Goal: Transaction & Acquisition: Subscribe to service/newsletter

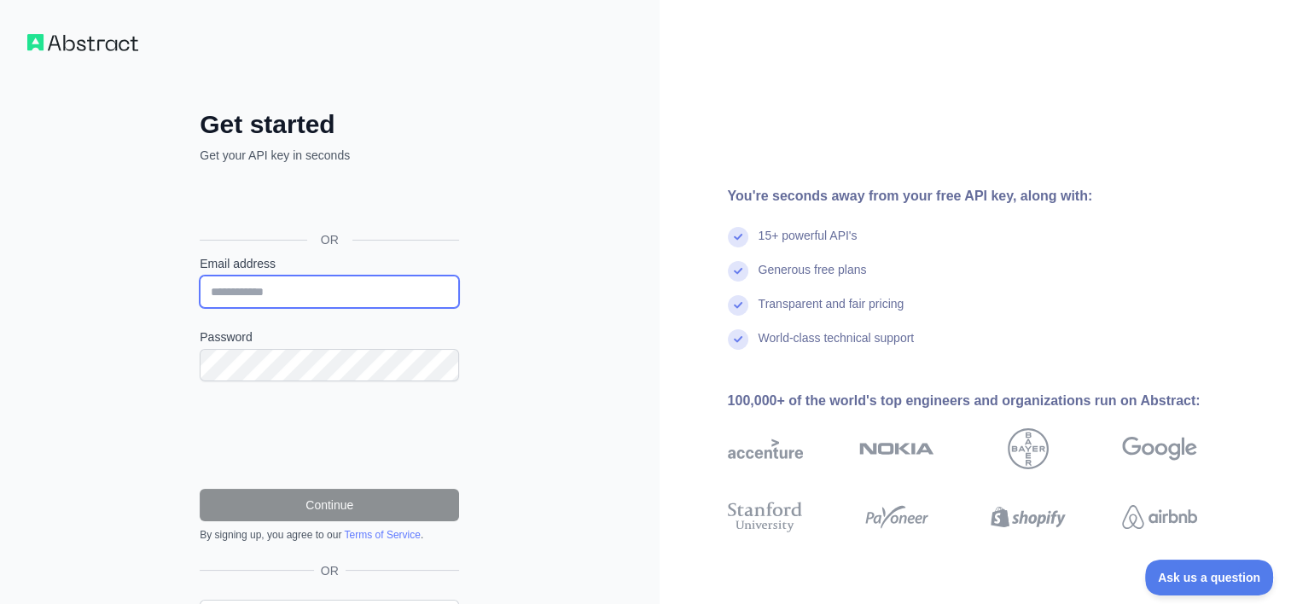
click at [290, 282] on input "Email address" at bounding box center [329, 292] width 259 height 32
click at [31, 450] on div "Get started Get your API key in seconds OR Email address Password Continue By s…" at bounding box center [329, 350] width 659 height 700
click at [295, 288] on input "Email address" at bounding box center [329, 292] width 259 height 32
type input "**********"
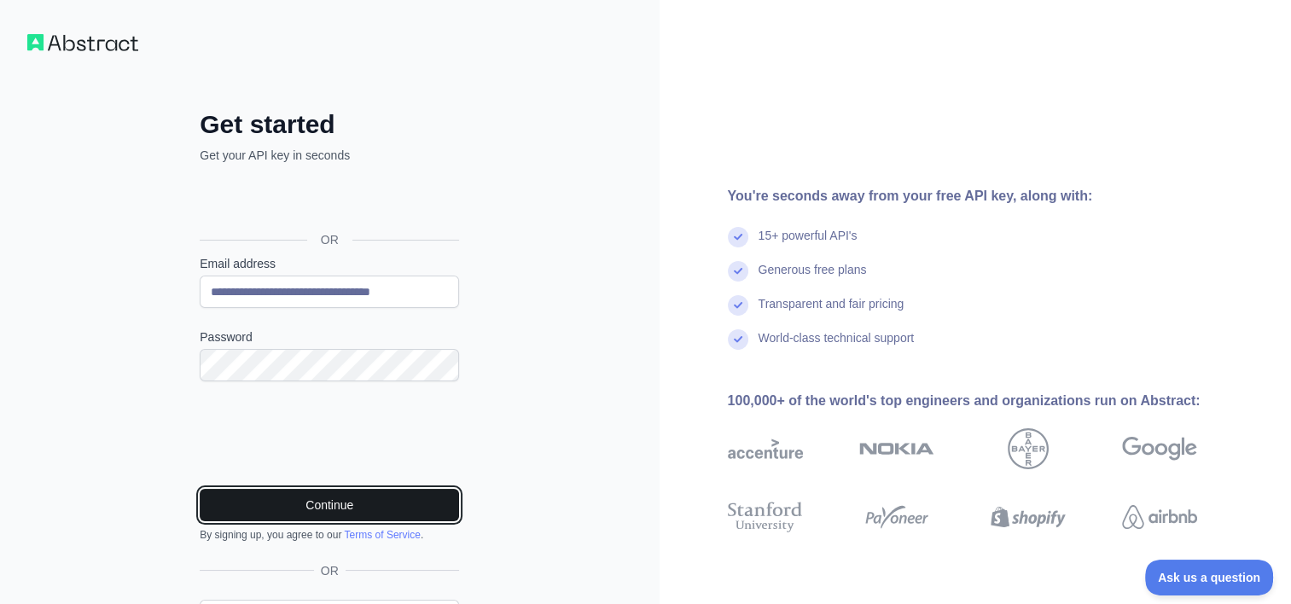
click at [310, 493] on button "Continue" at bounding box center [329, 505] width 259 height 32
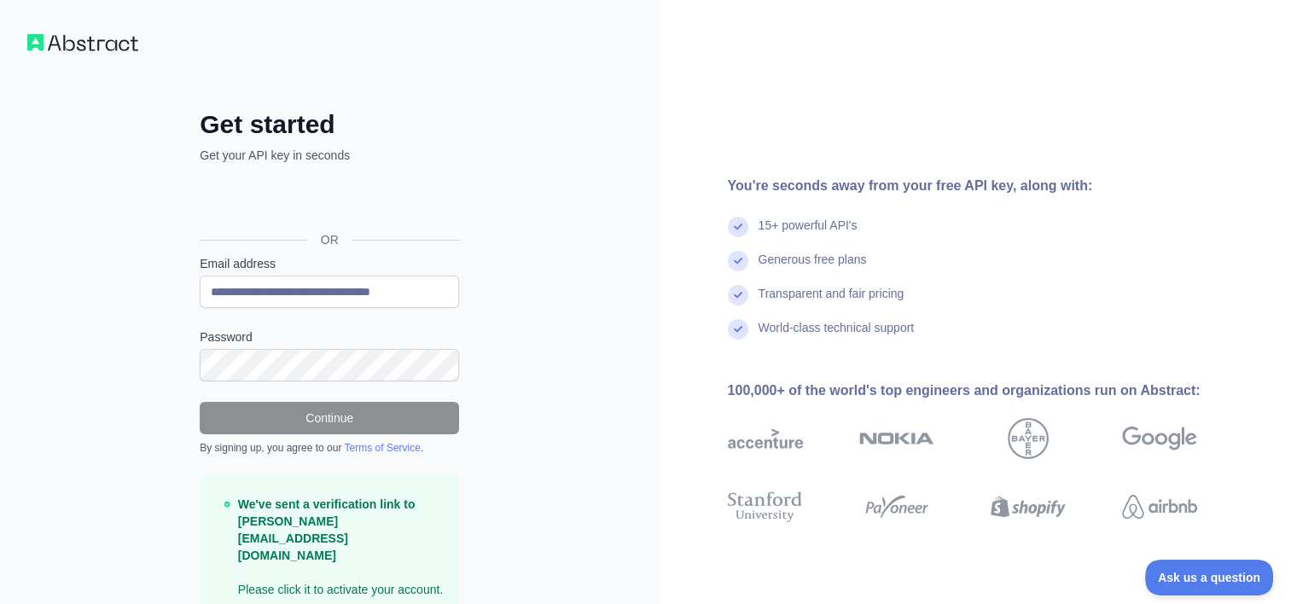
click at [99, 32] on div "**********" at bounding box center [329, 340] width 659 height 680
click at [96, 40] on img at bounding box center [82, 42] width 111 height 17
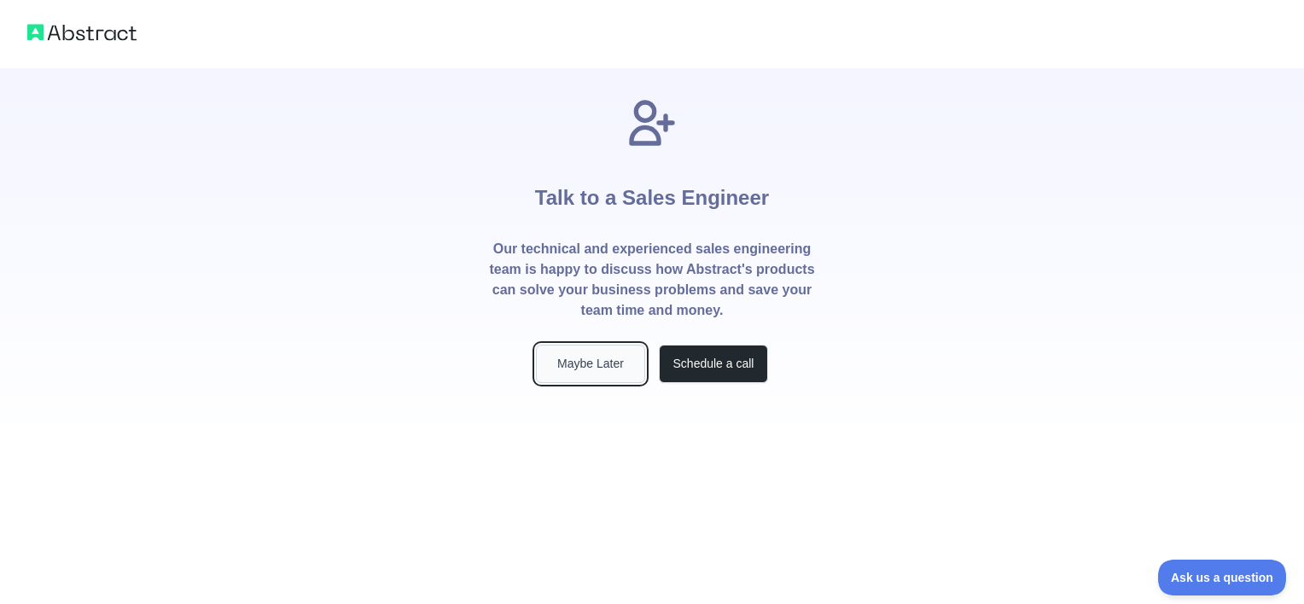
click at [573, 367] on button "Maybe Later" at bounding box center [590, 364] width 109 height 38
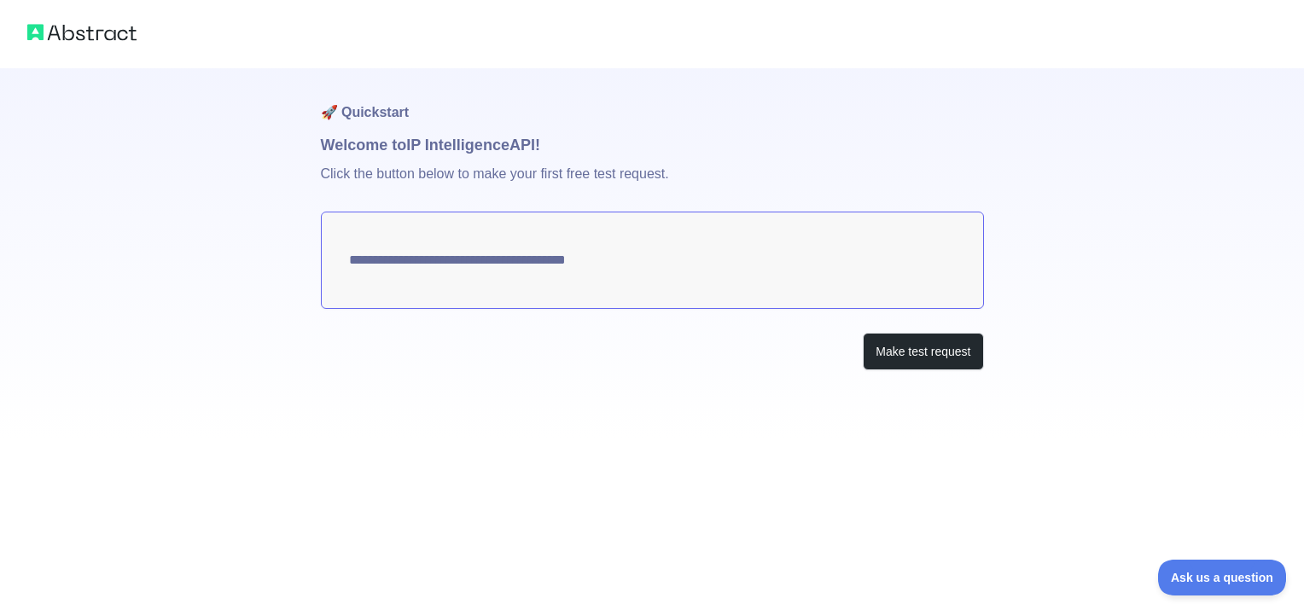
type textarea "**********"
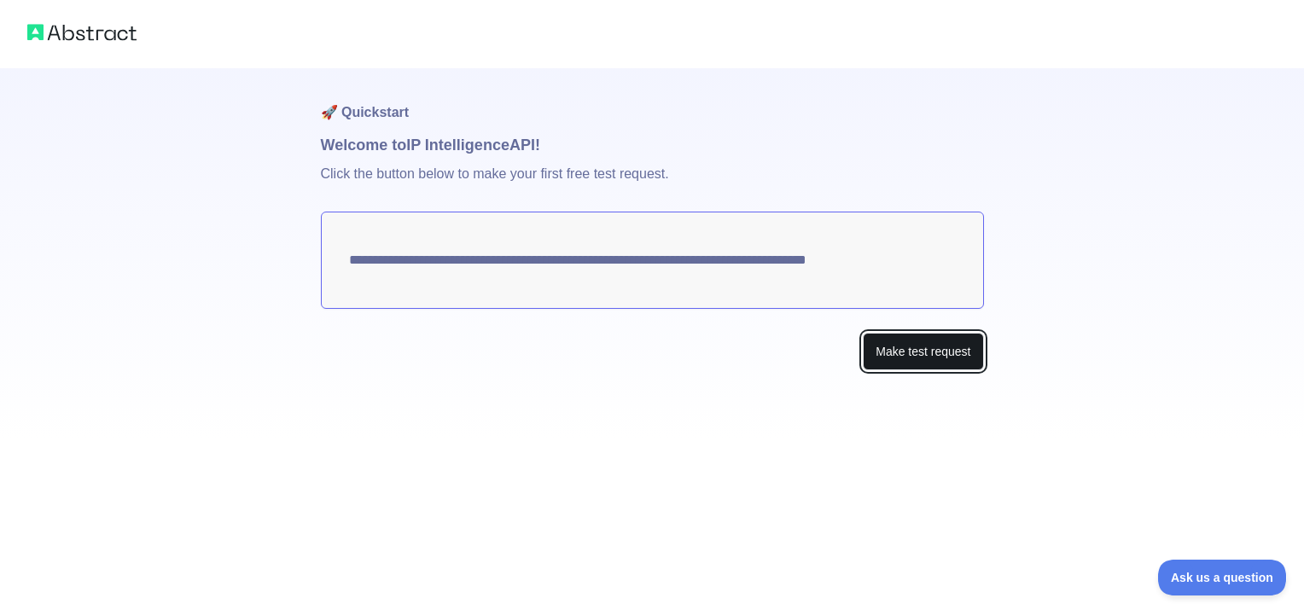
click at [907, 360] on button "Make test request" at bounding box center [922, 352] width 120 height 38
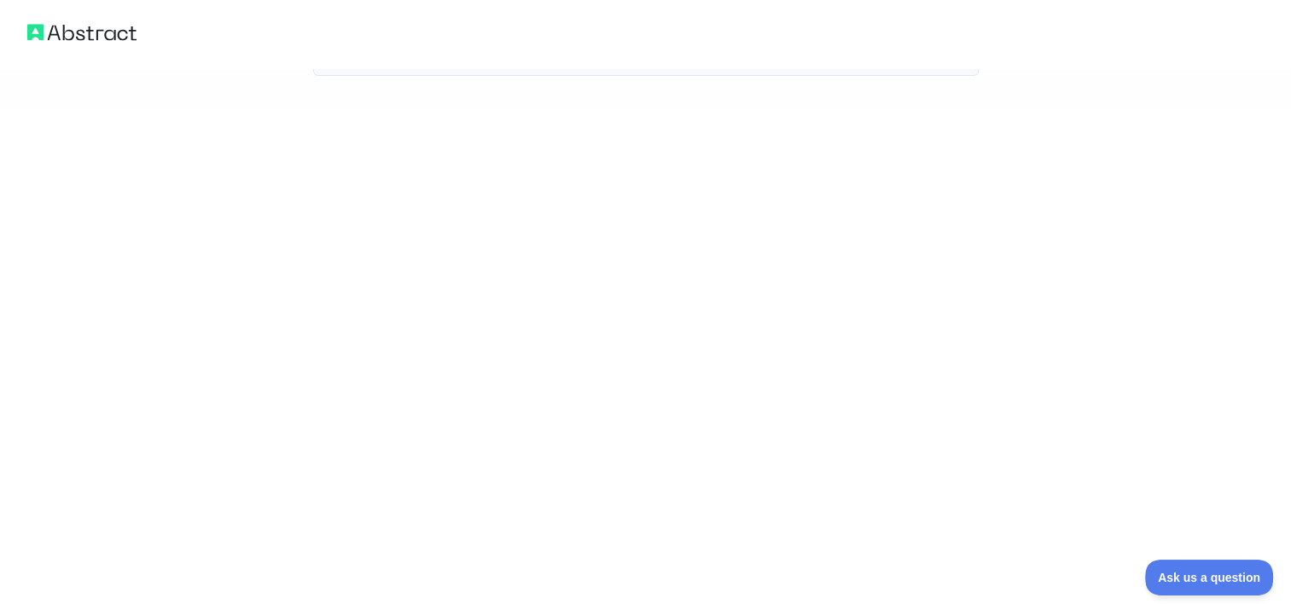
scroll to position [1081, 0]
click at [1214, 597] on div at bounding box center [645, 590] width 1291 height 27
click at [1176, 572] on span "Ask us a question" at bounding box center [1200, 575] width 128 height 12
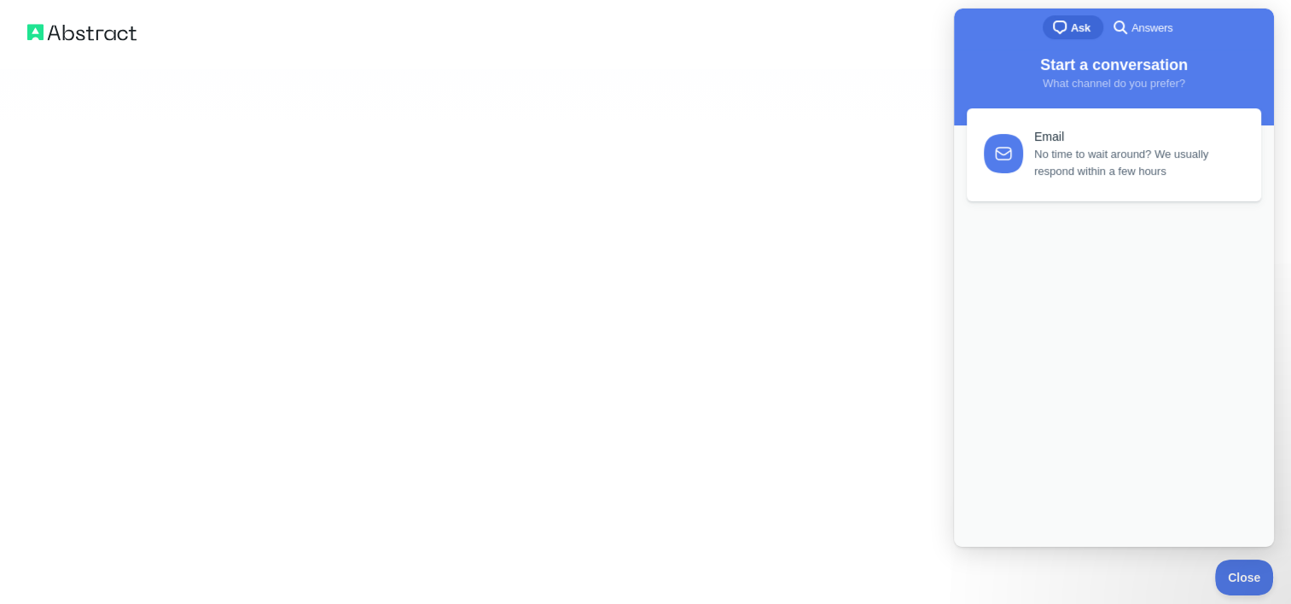
scroll to position [0, 0]
click at [1066, 362] on div "Email No time to wait around? We usually respond within a few hours Previous Co…" at bounding box center [1114, 310] width 310 height 404
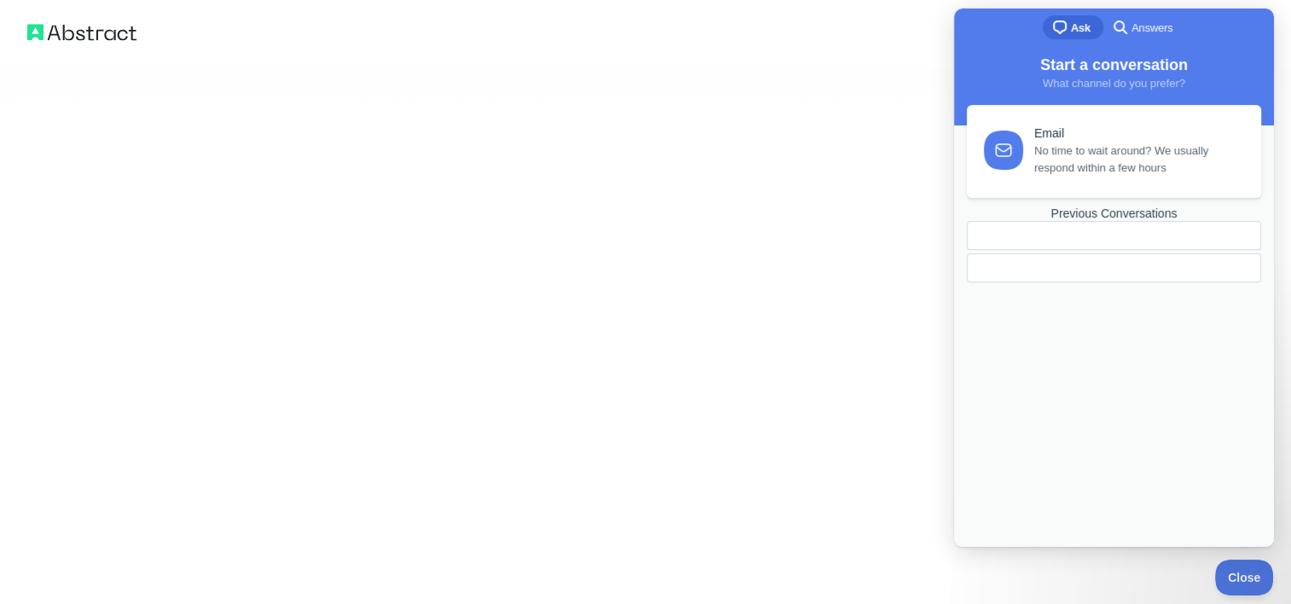
click at [1134, 177] on link "Email No time to wait around? We usually respond within a few hours" at bounding box center [1114, 151] width 294 height 93
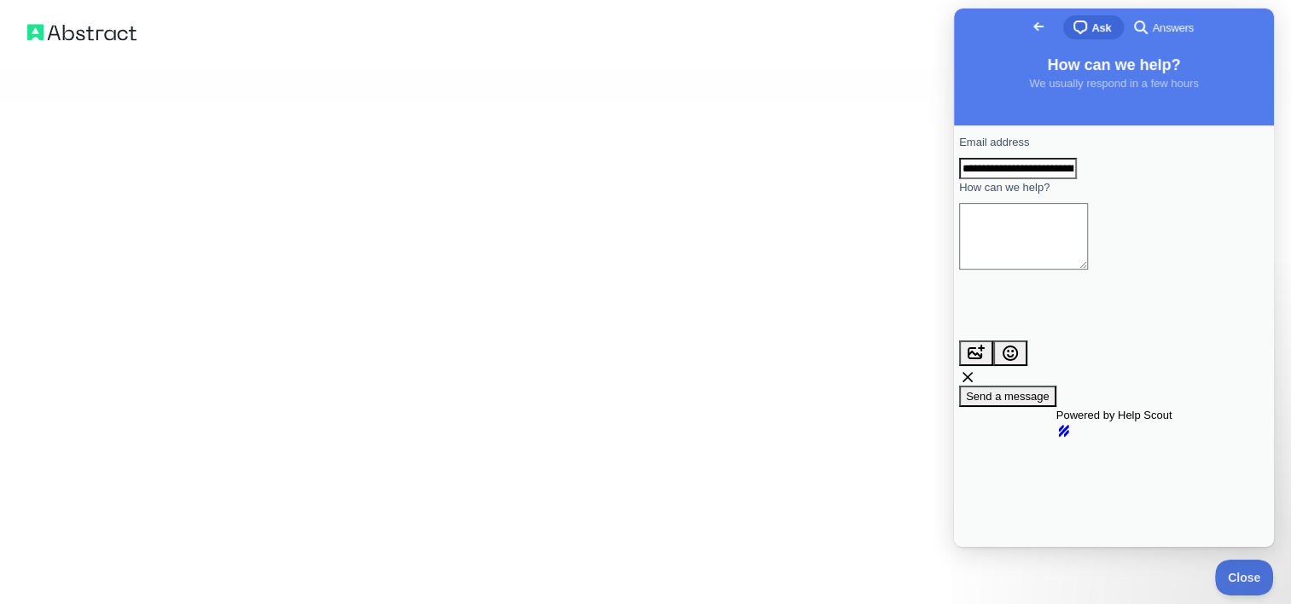
click at [1069, 265] on textarea "How can we help?" at bounding box center [1023, 236] width 129 height 67
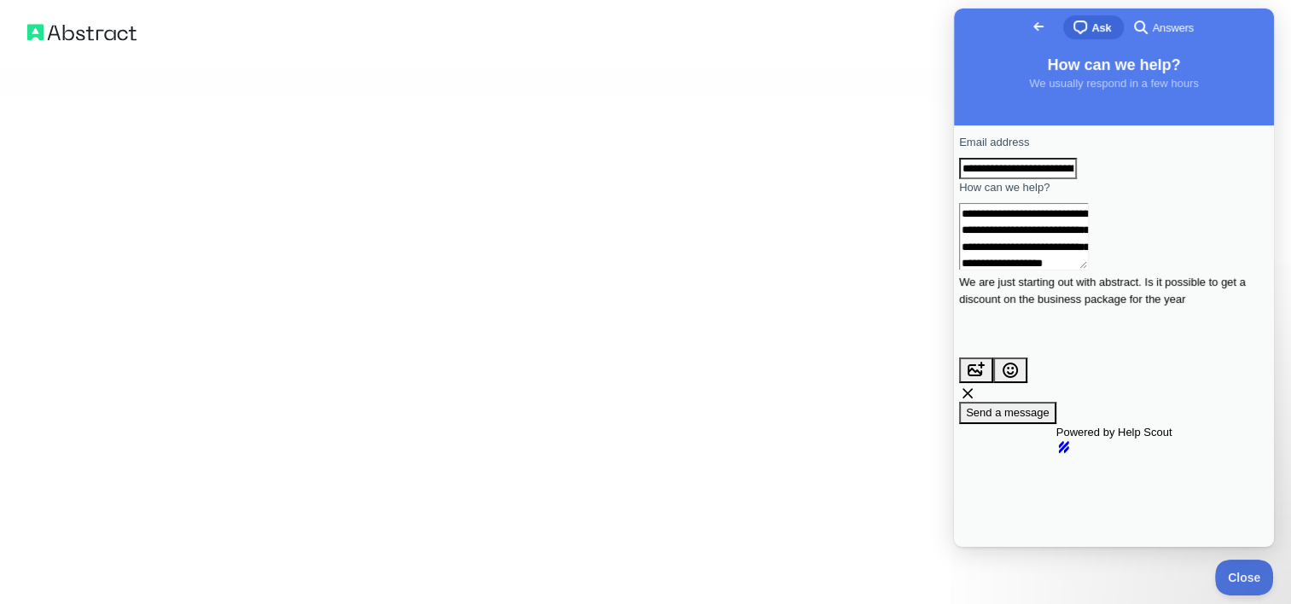
type textarea "**********"
click at [1049, 406] on span "Send a message" at bounding box center [1008, 412] width 84 height 13
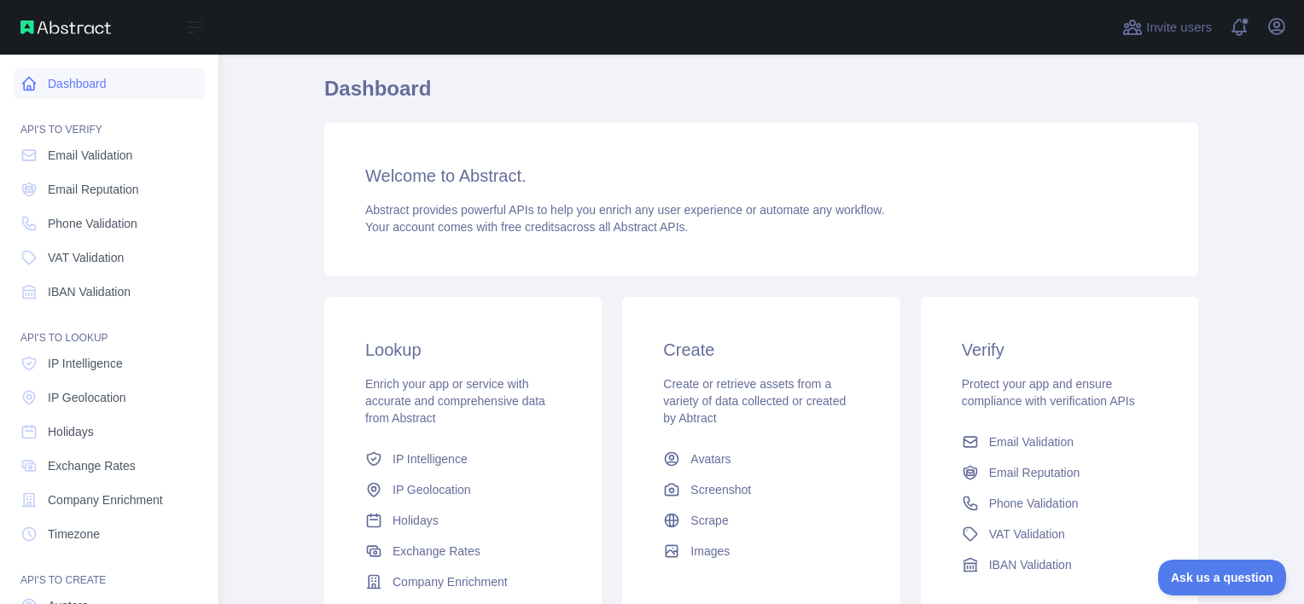
click at [65, 96] on link "Dashboard" at bounding box center [109, 83] width 191 height 31
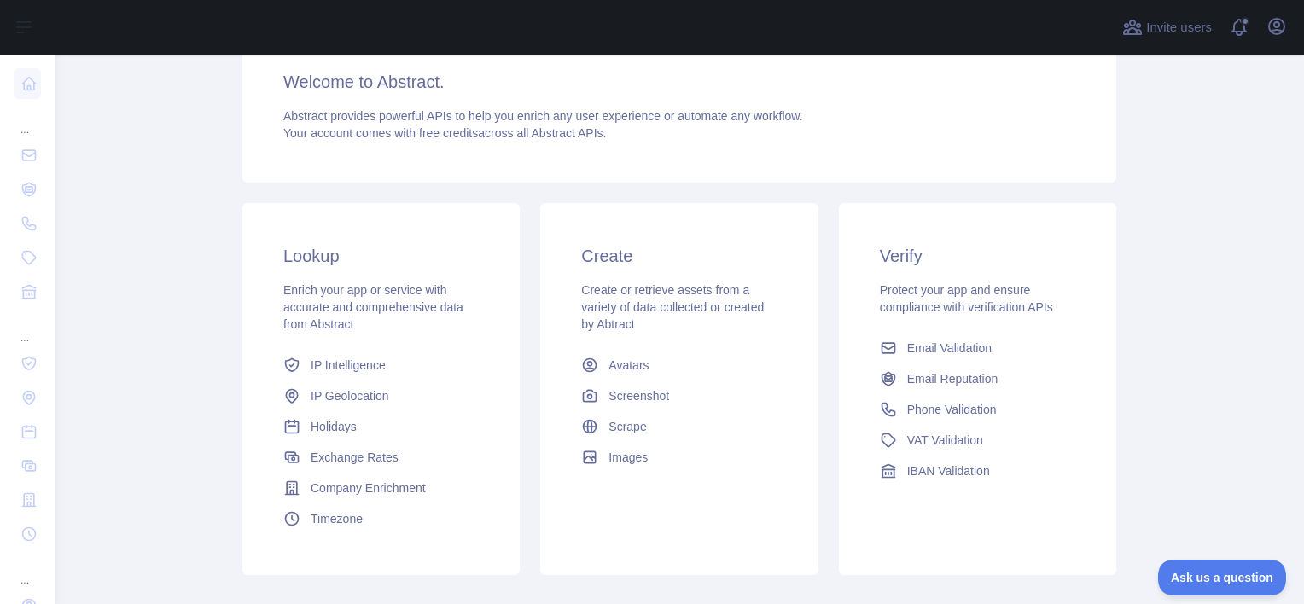
scroll to position [130, 0]
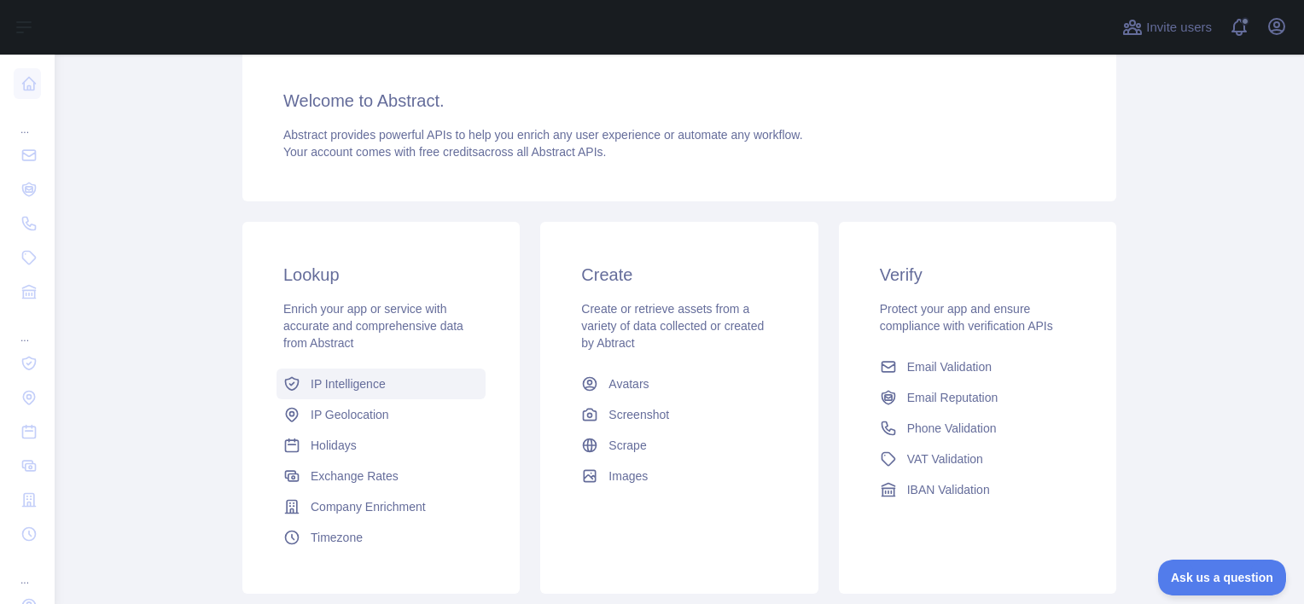
click at [318, 375] on link "IP Intelligence" at bounding box center [380, 384] width 209 height 31
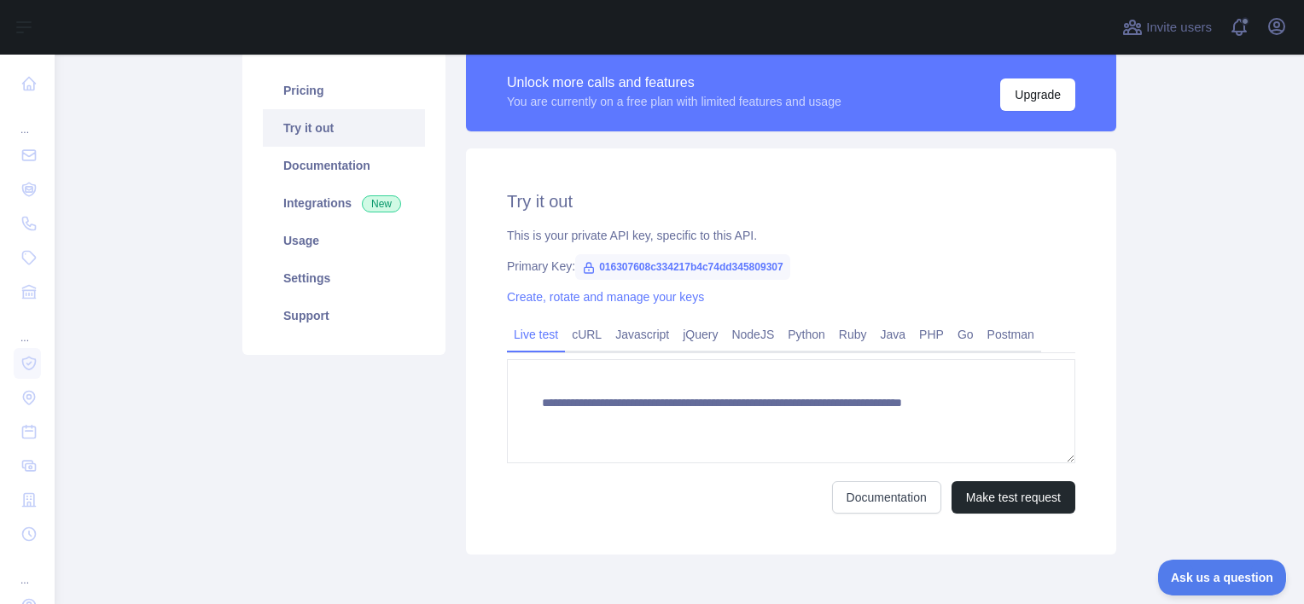
scroll to position [130, 0]
type textarea "**********"
click at [334, 219] on link "Integrations New" at bounding box center [344, 203] width 162 height 38
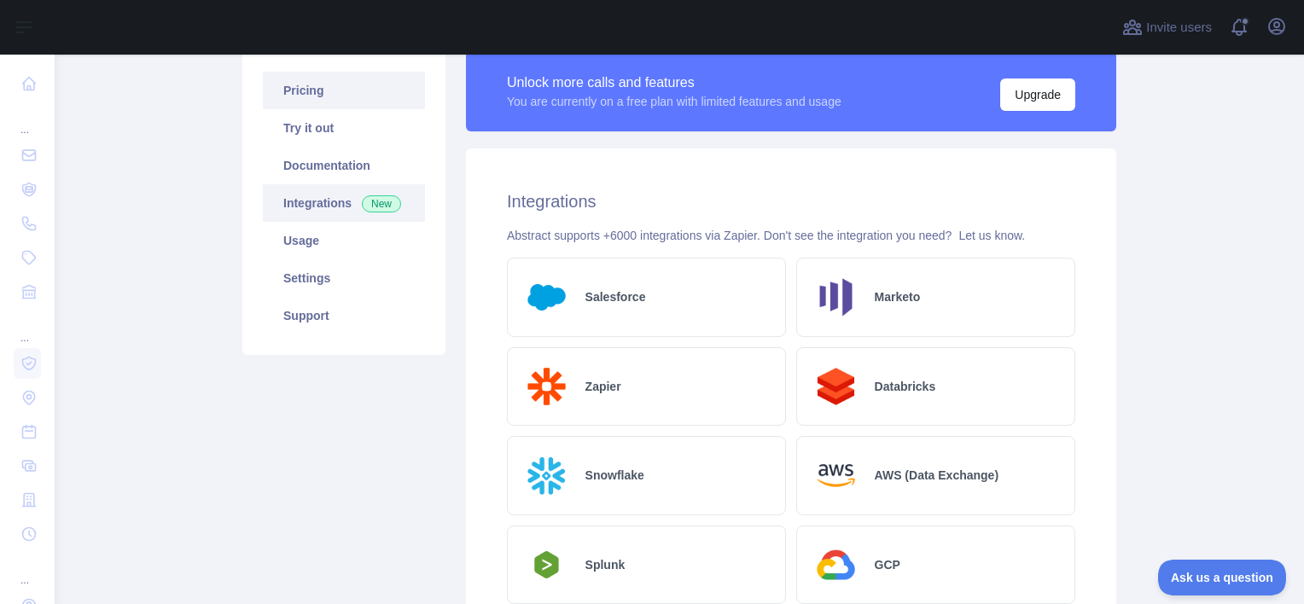
click at [363, 97] on link "Pricing" at bounding box center [344, 91] width 162 height 38
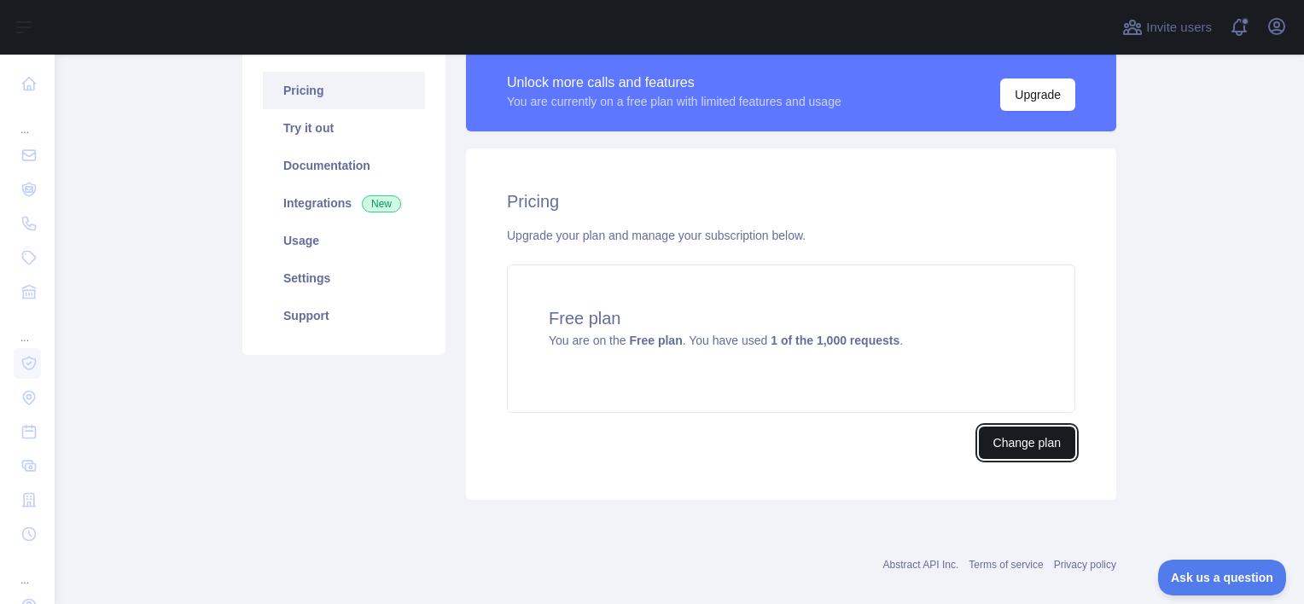
click at [1004, 450] on button "Change plan" at bounding box center [1026, 443] width 96 height 32
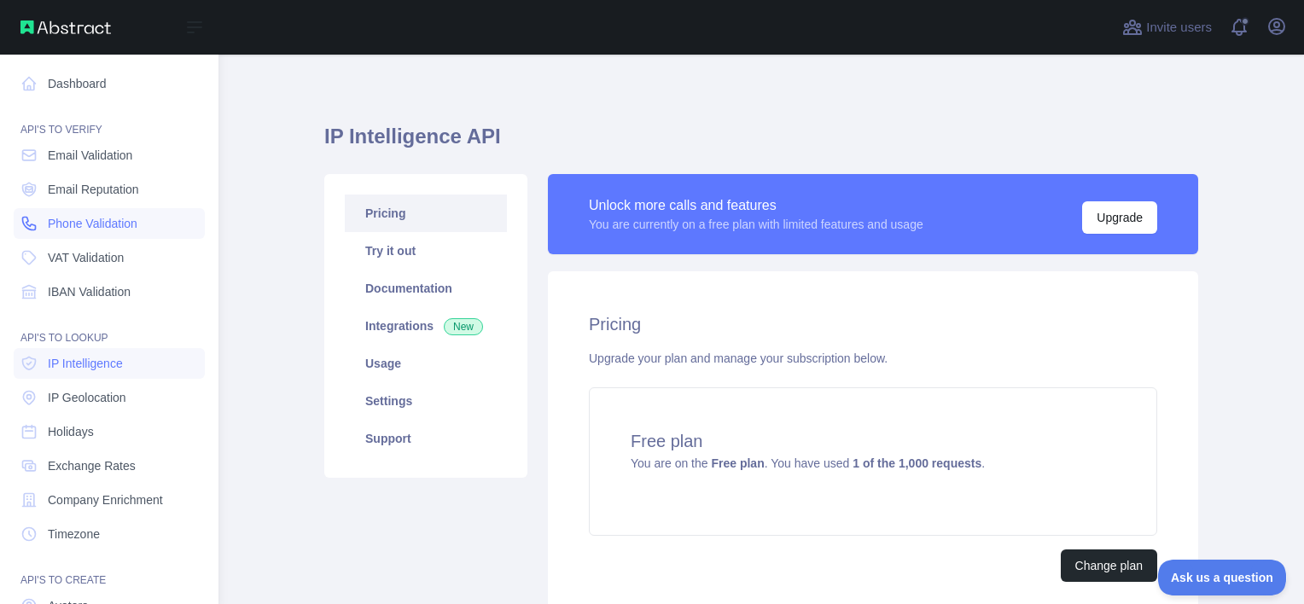
click at [98, 227] on span "Phone Validation" at bounding box center [93, 223] width 90 height 17
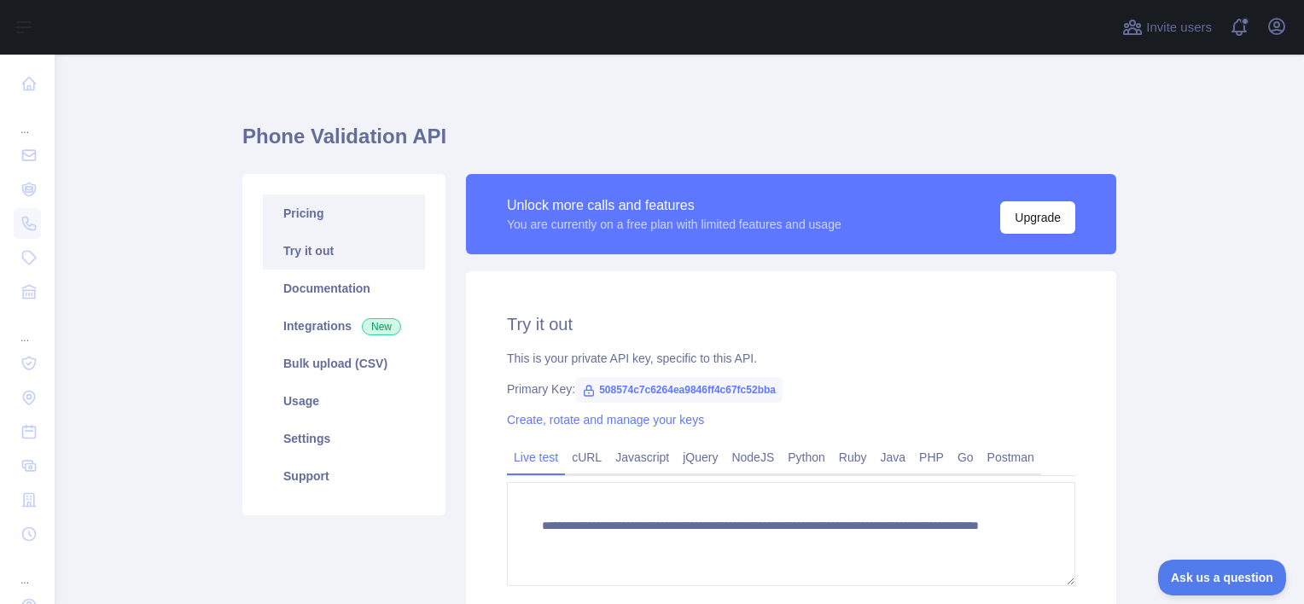
click at [321, 208] on link "Pricing" at bounding box center [344, 214] width 162 height 38
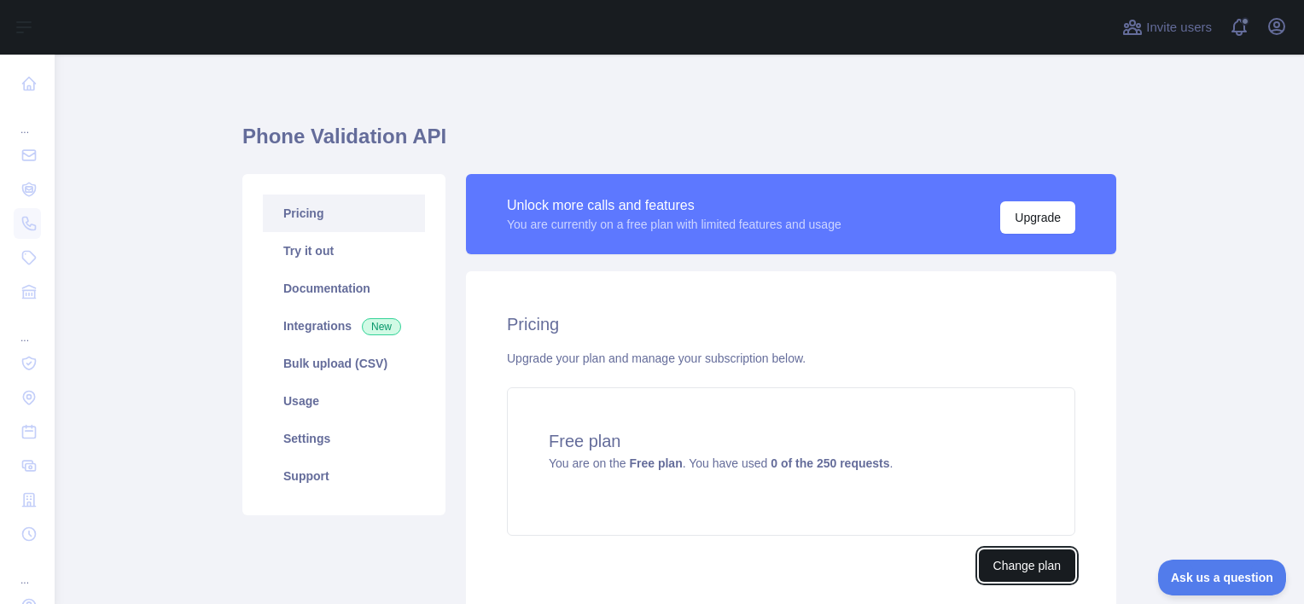
click at [1003, 551] on button "Change plan" at bounding box center [1026, 565] width 96 height 32
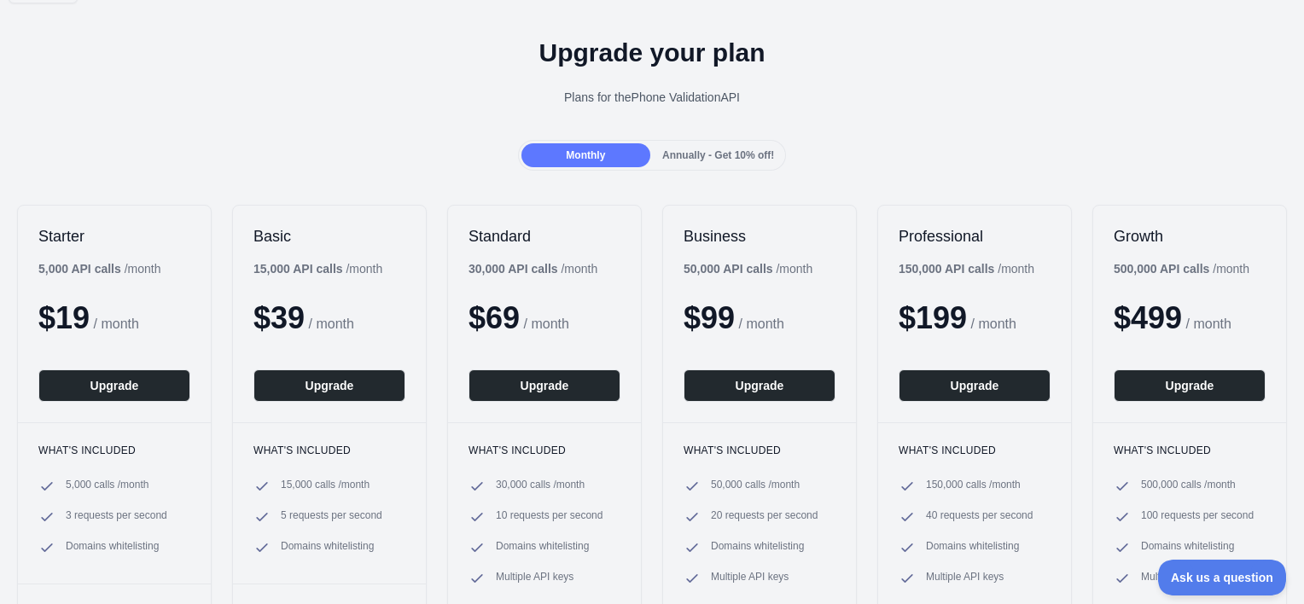
scroll to position [46, 0]
click at [733, 166] on div "Annually - Get 10% off!" at bounding box center [717, 155] width 129 height 24
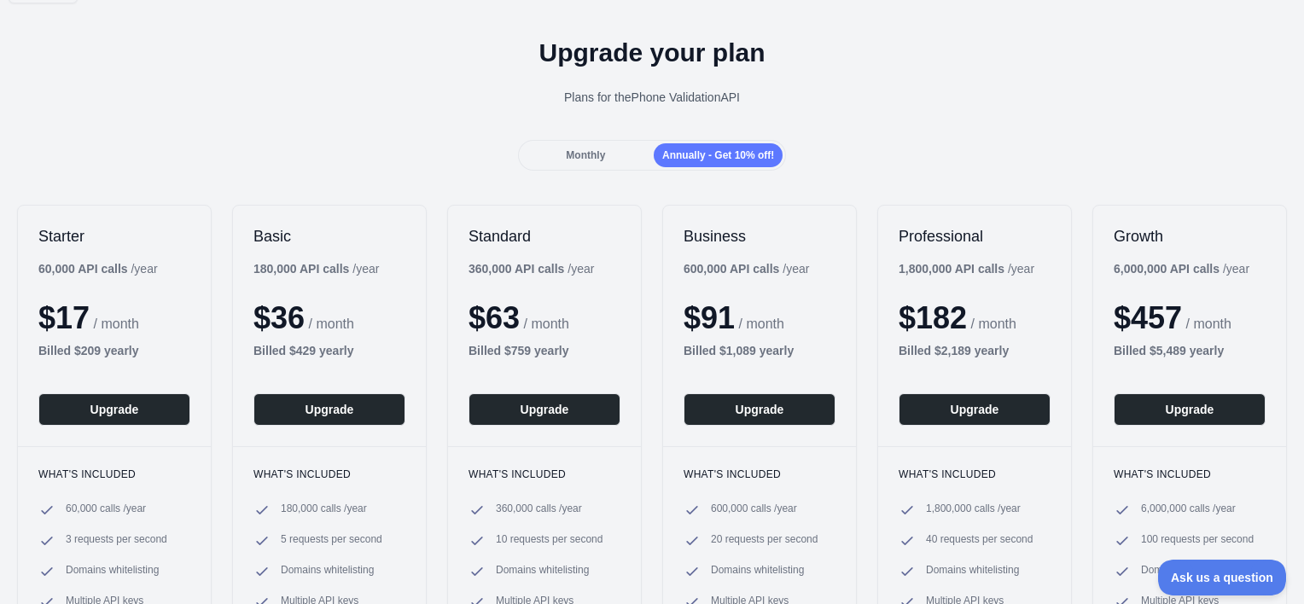
click at [601, 149] on span "Monthly" at bounding box center [585, 155] width 39 height 12
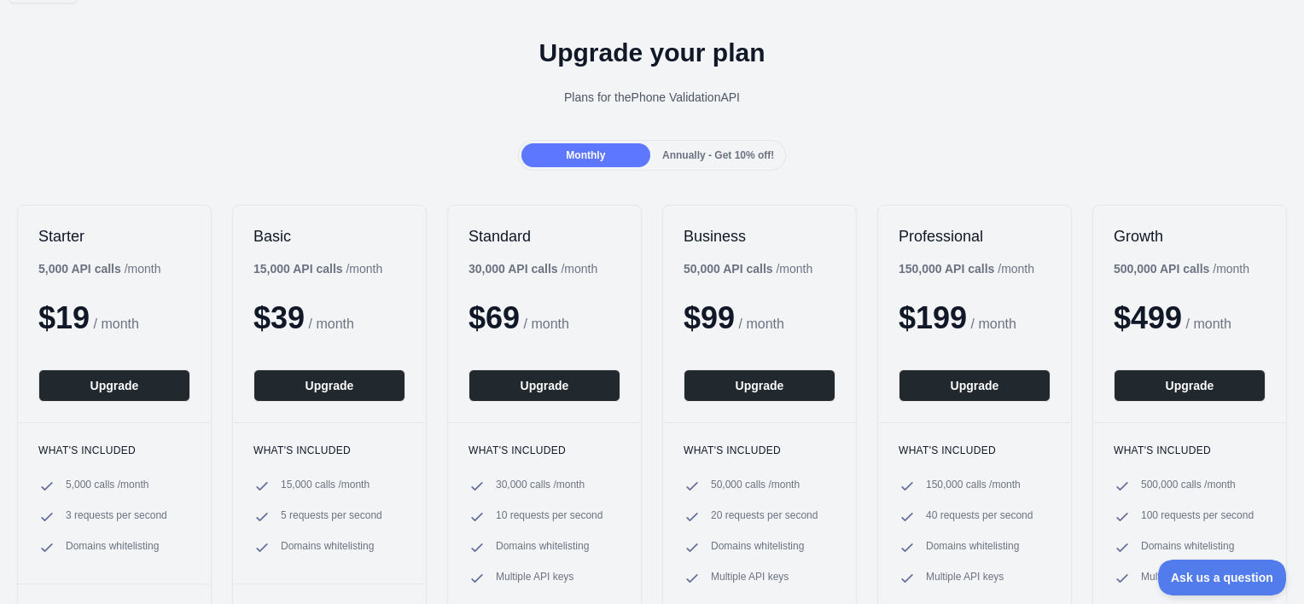
click at [723, 157] on span "Annually - Get 10% off!" at bounding box center [718, 155] width 112 height 12
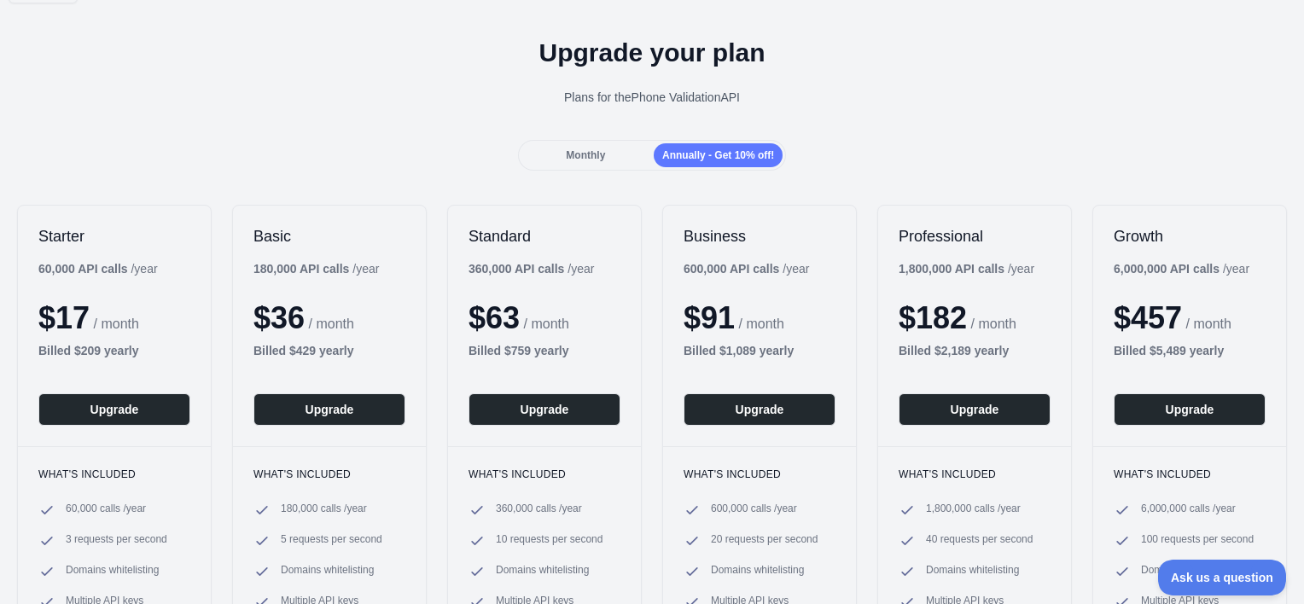
click at [591, 154] on span "Monthly" at bounding box center [585, 155] width 39 height 12
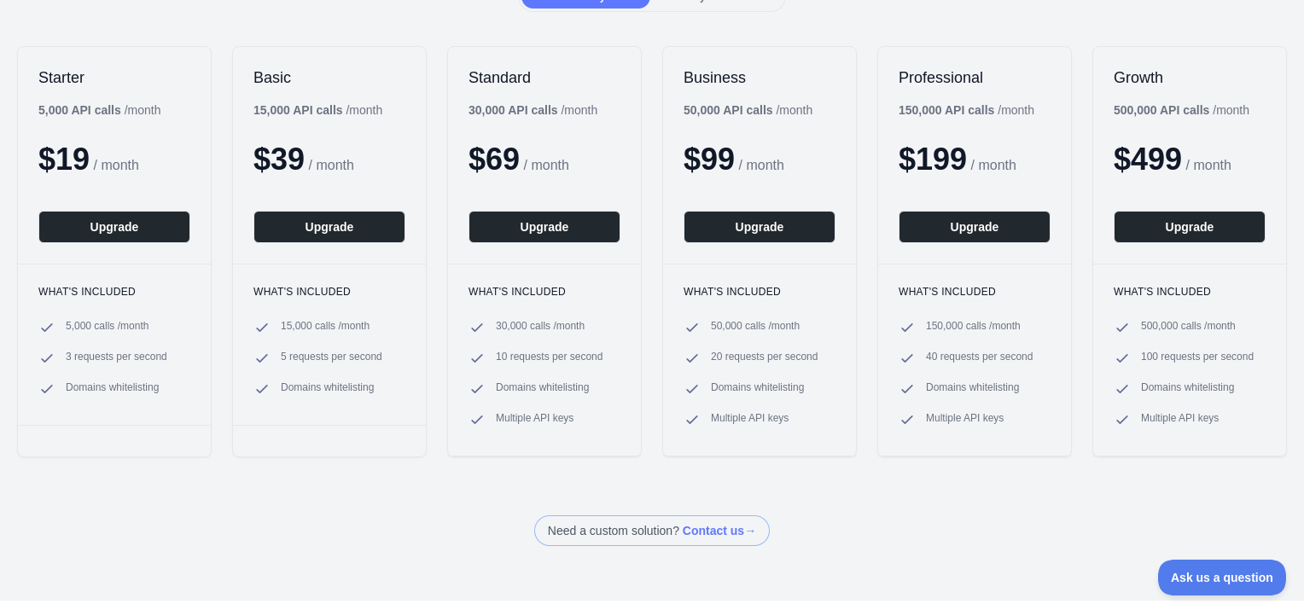
scroll to position [204, 0]
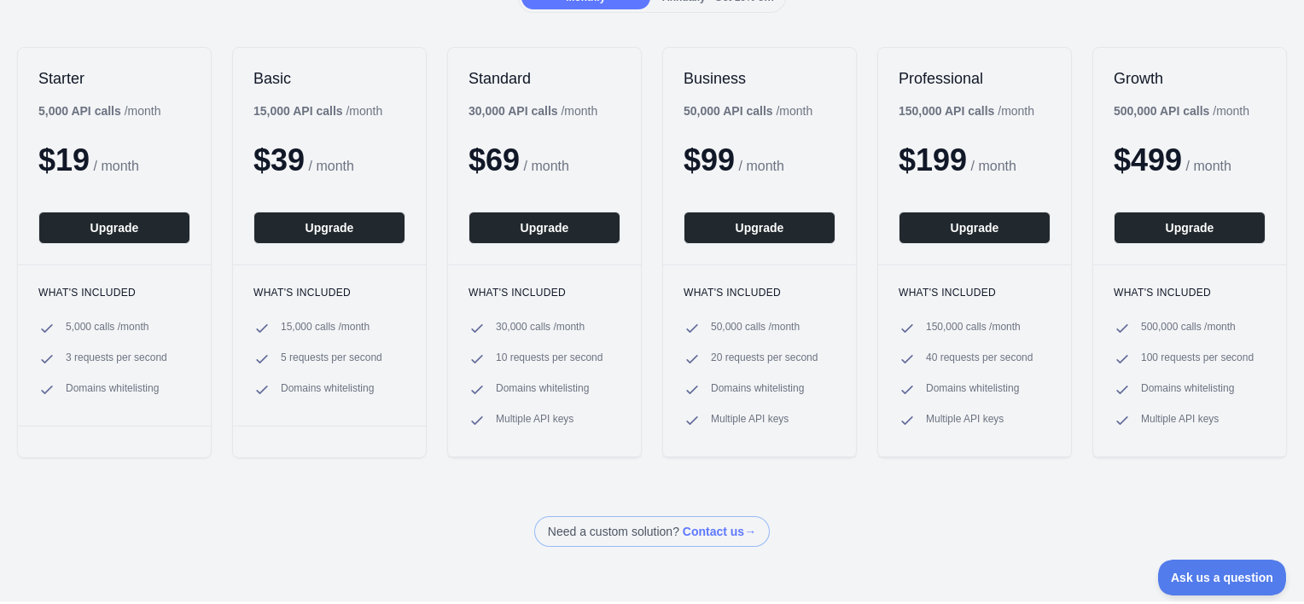
click at [740, 410] on ul "50,000 calls / month 20 requests per second Domains whitelisting Multiple API k…" at bounding box center [759, 374] width 152 height 109
click at [740, 412] on span "Multiple API keys" at bounding box center [750, 420] width 78 height 17
click at [740, 413] on span "Multiple API keys" at bounding box center [750, 420] width 78 height 17
drag, startPoint x: 724, startPoint y: 416, endPoint x: 775, endPoint y: 417, distance: 51.2
click at [775, 417] on li "Multiple API keys" at bounding box center [759, 420] width 152 height 17
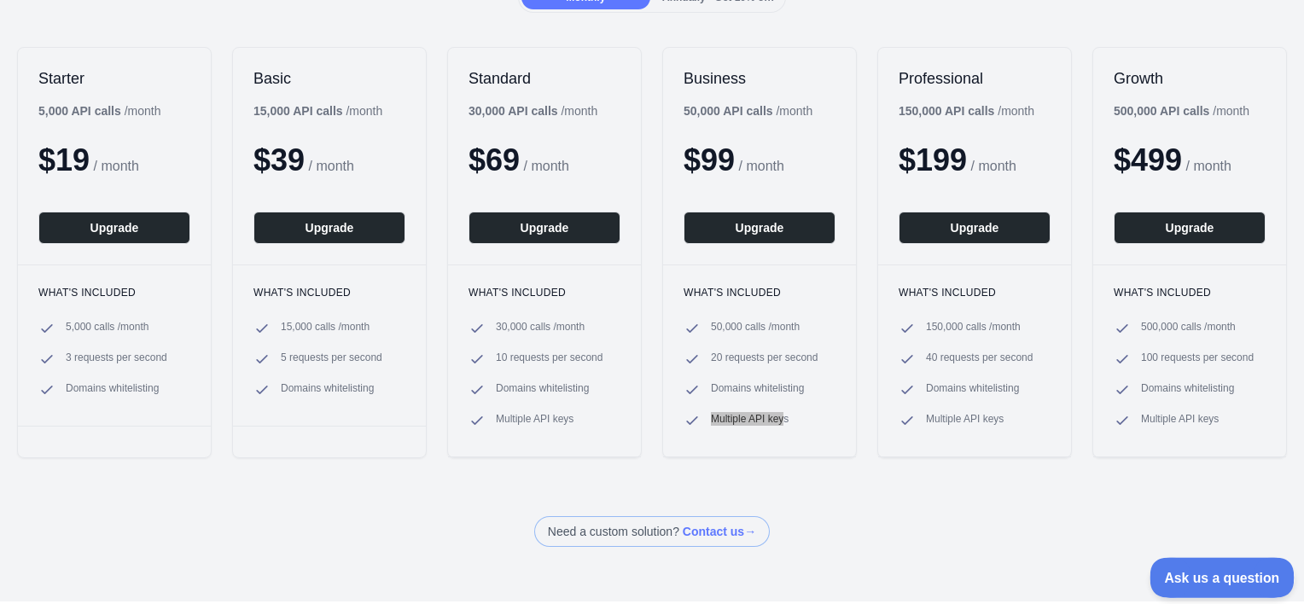
click at [1223, 574] on span "Ask us a question" at bounding box center [1213, 575] width 128 height 12
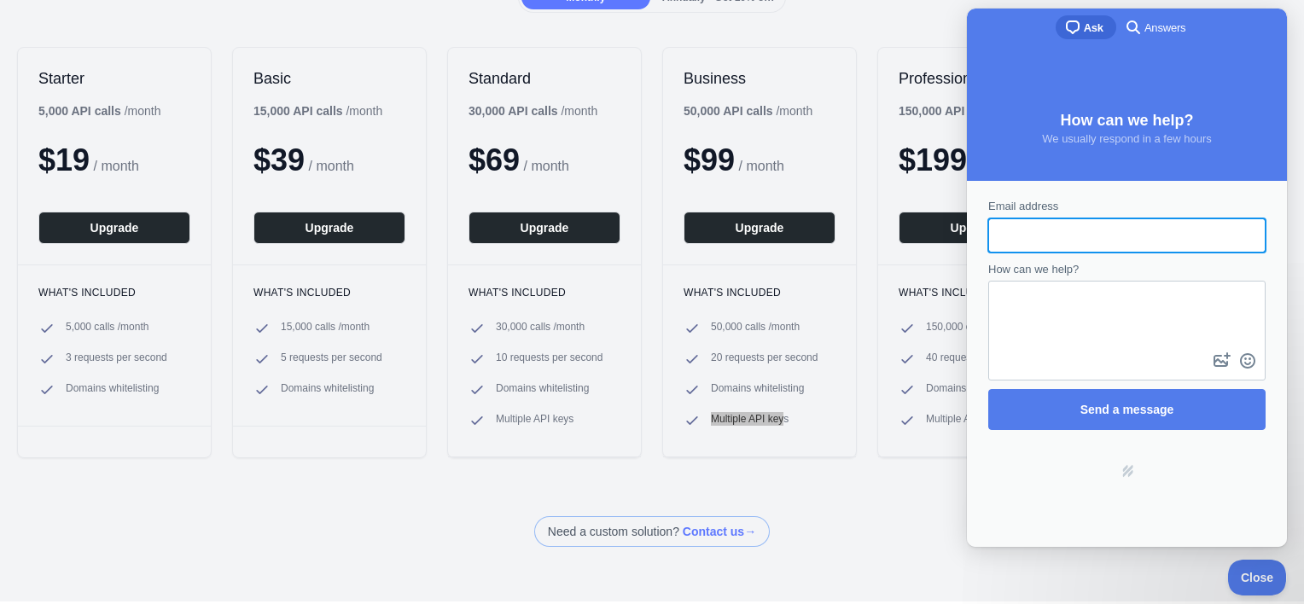
scroll to position [0, 0]
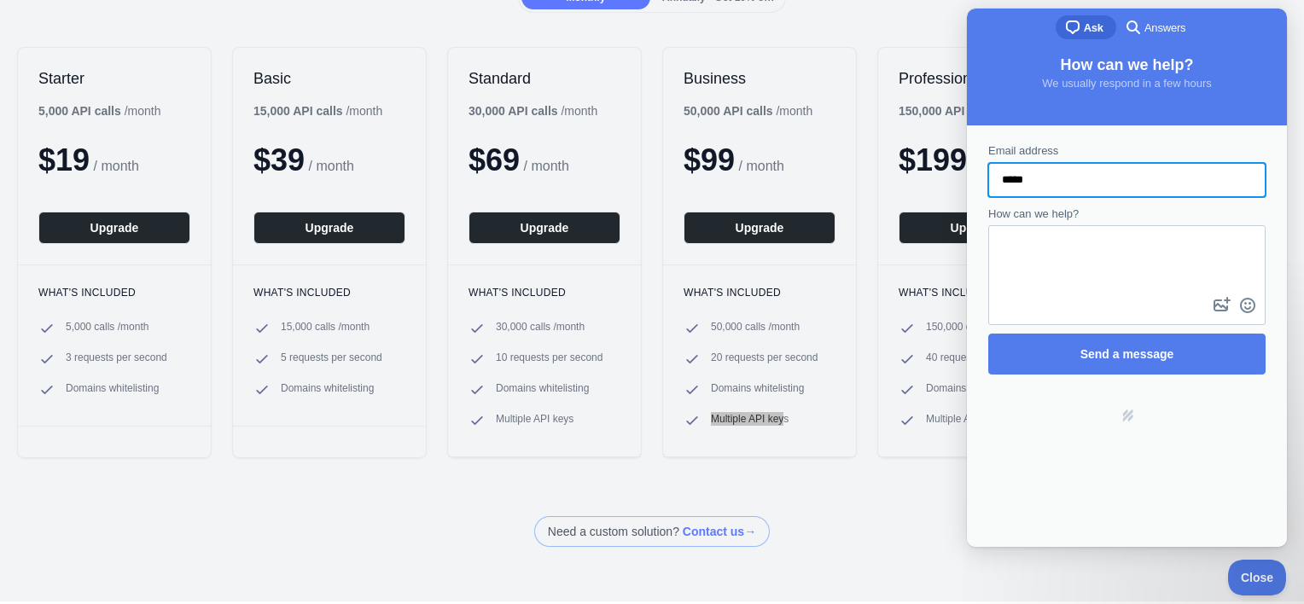
type input "**********"
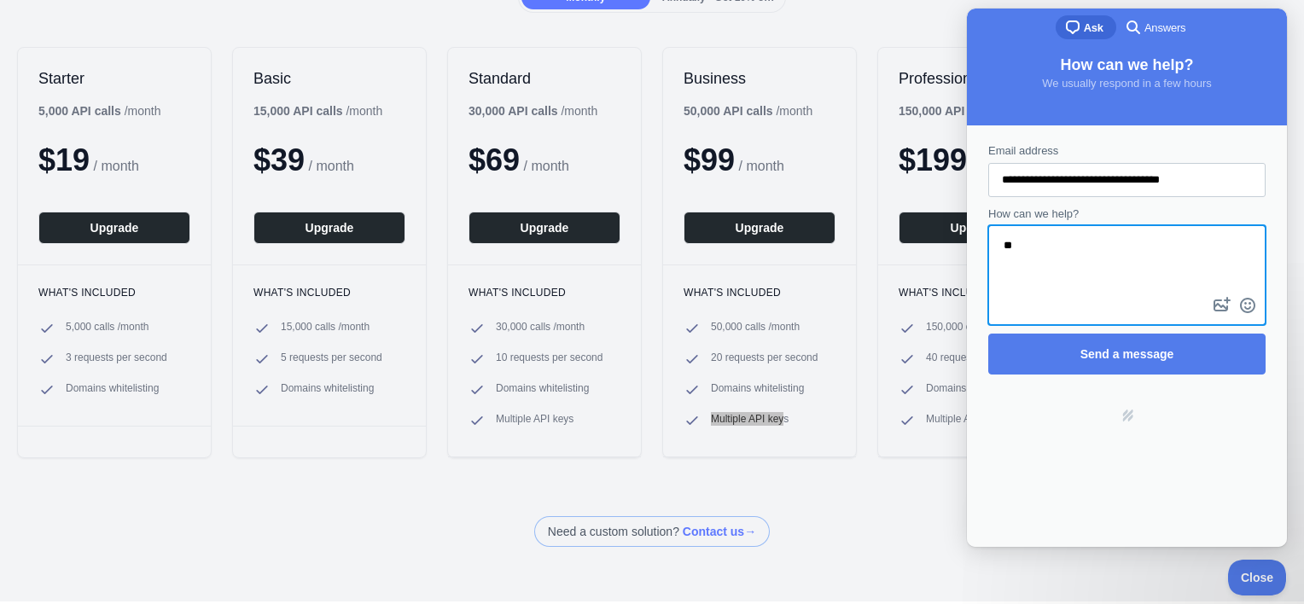
type textarea "*"
type textarea "**********"
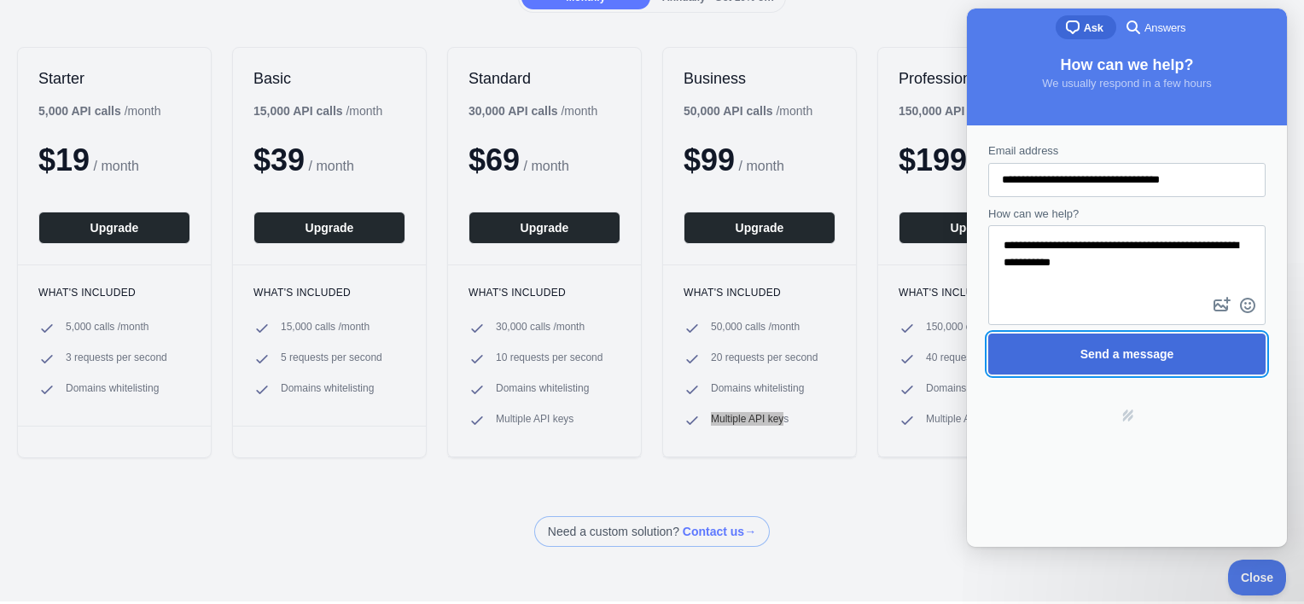
click at [1133, 355] on span "Send a message" at bounding box center [1127, 354] width 94 height 14
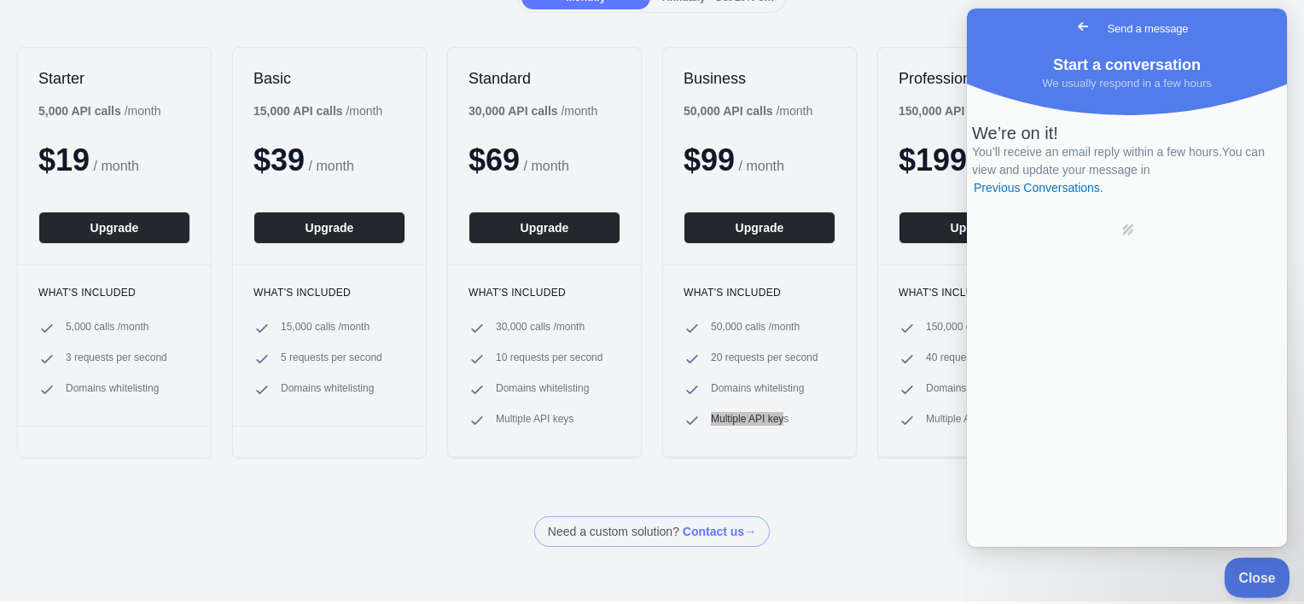
click at [1247, 584] on button "Close" at bounding box center [1252, 575] width 58 height 36
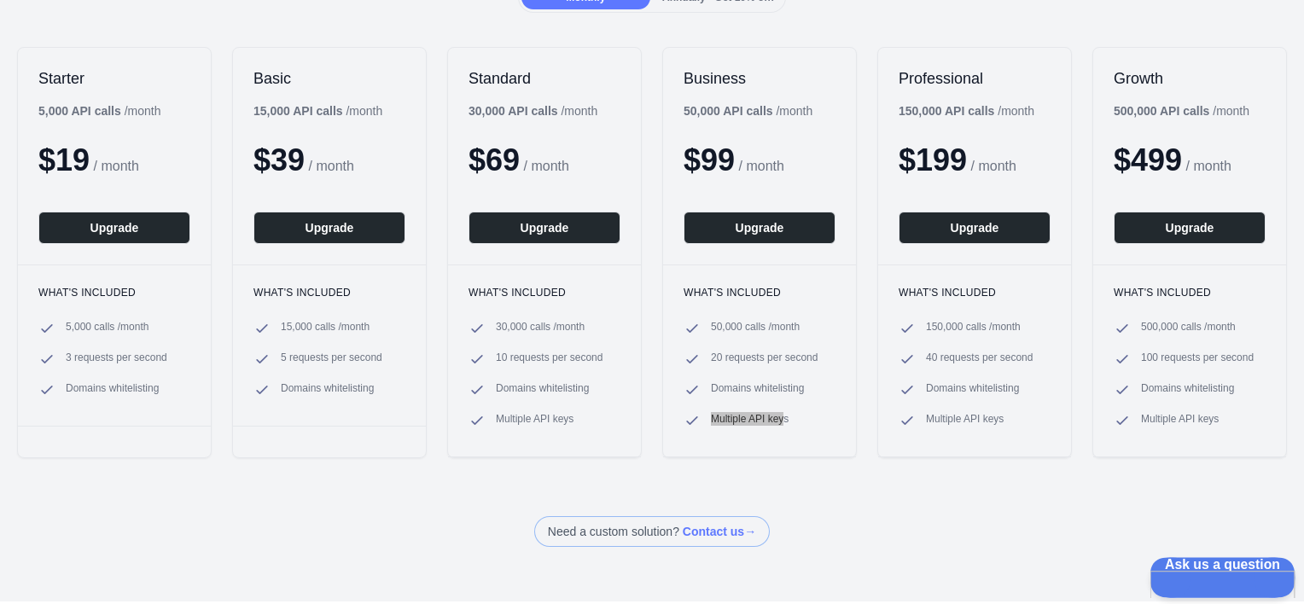
click at [1217, 569] on span "Ask us a question" at bounding box center [1213, 563] width 129 height 12
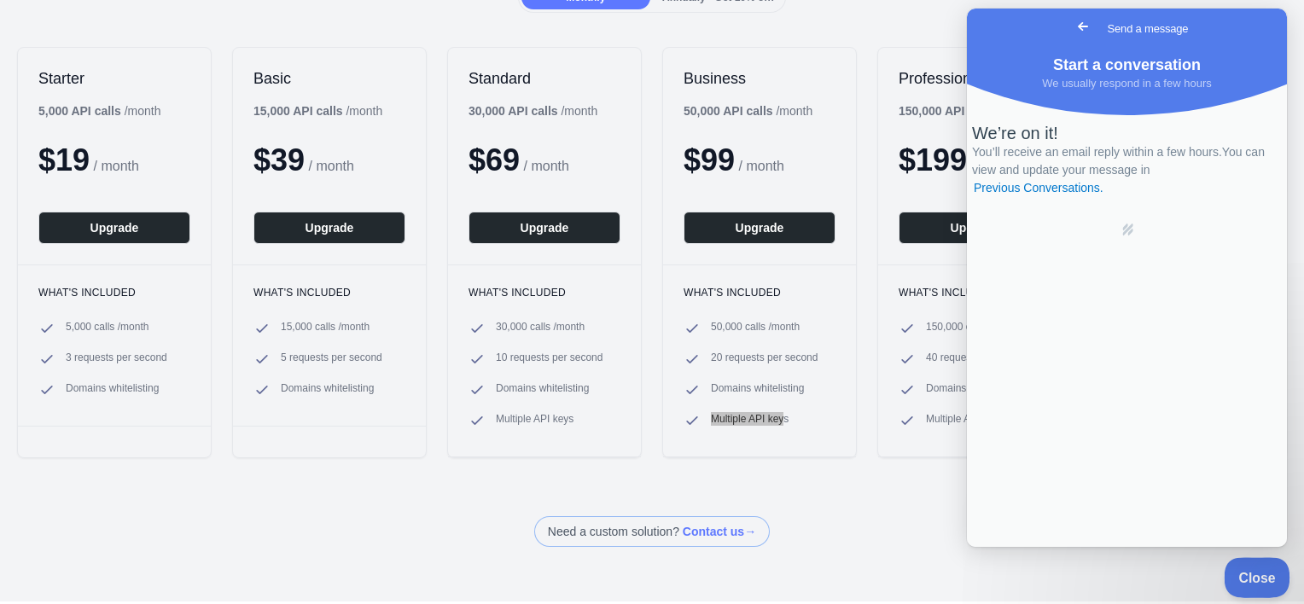
click at [1226, 580] on span "Close" at bounding box center [1252, 575] width 58 height 12
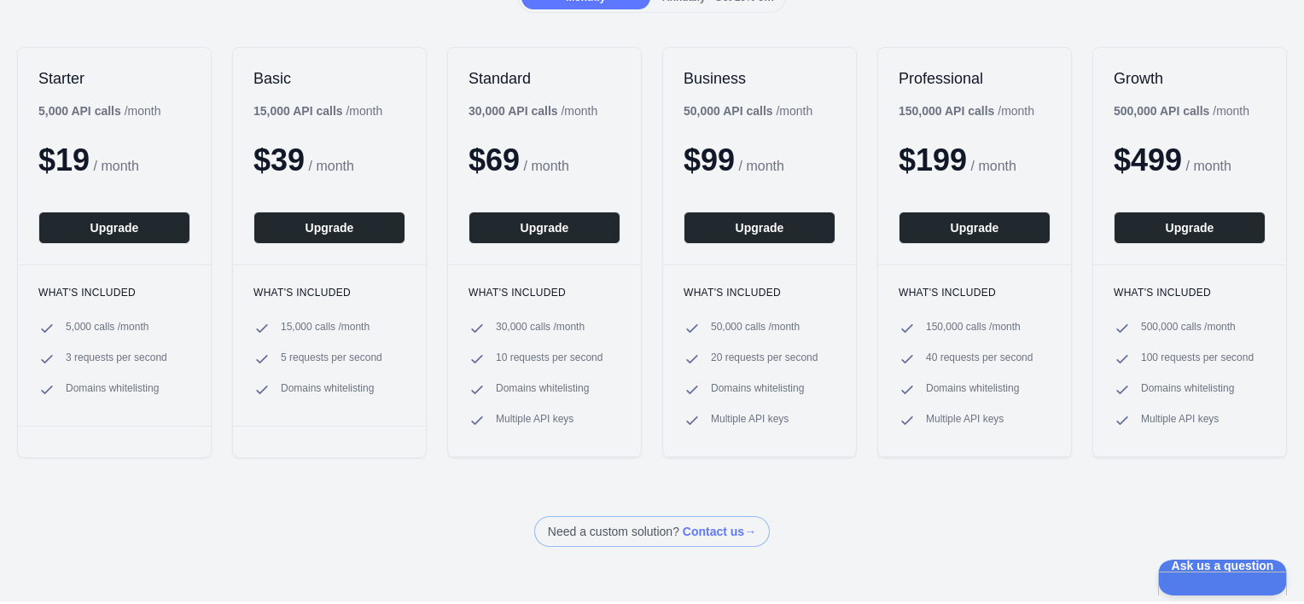
click at [940, 539] on div "Need a custom solution? Contact us →" at bounding box center [652, 531] width 1304 height 31
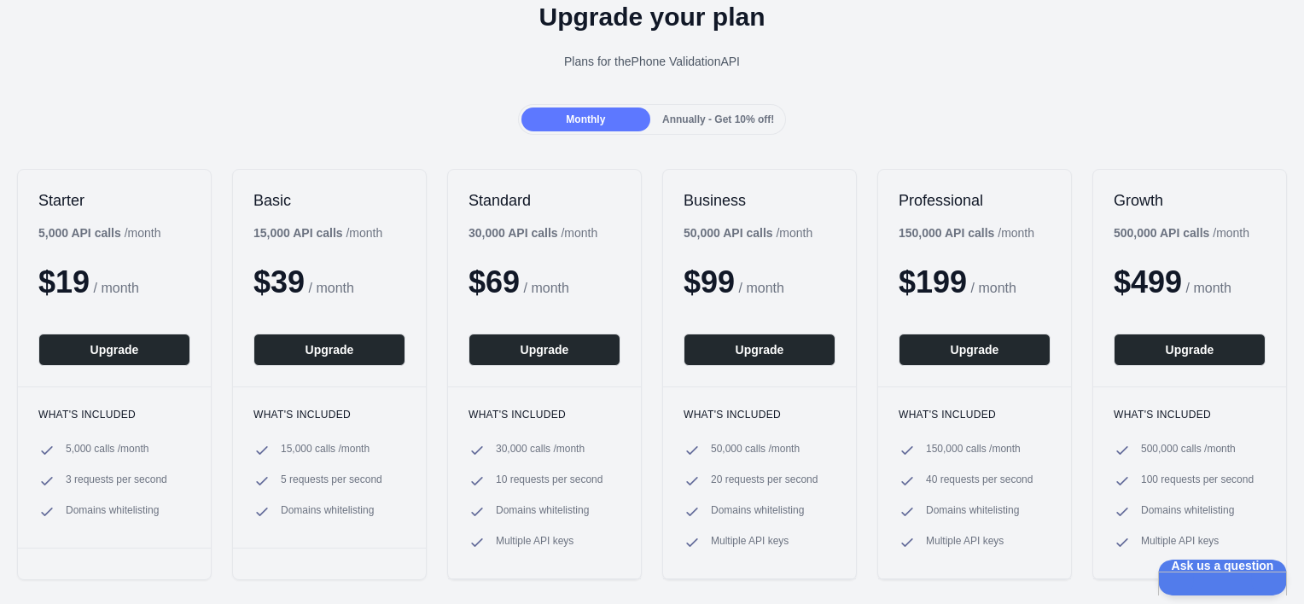
scroll to position [96, 0]
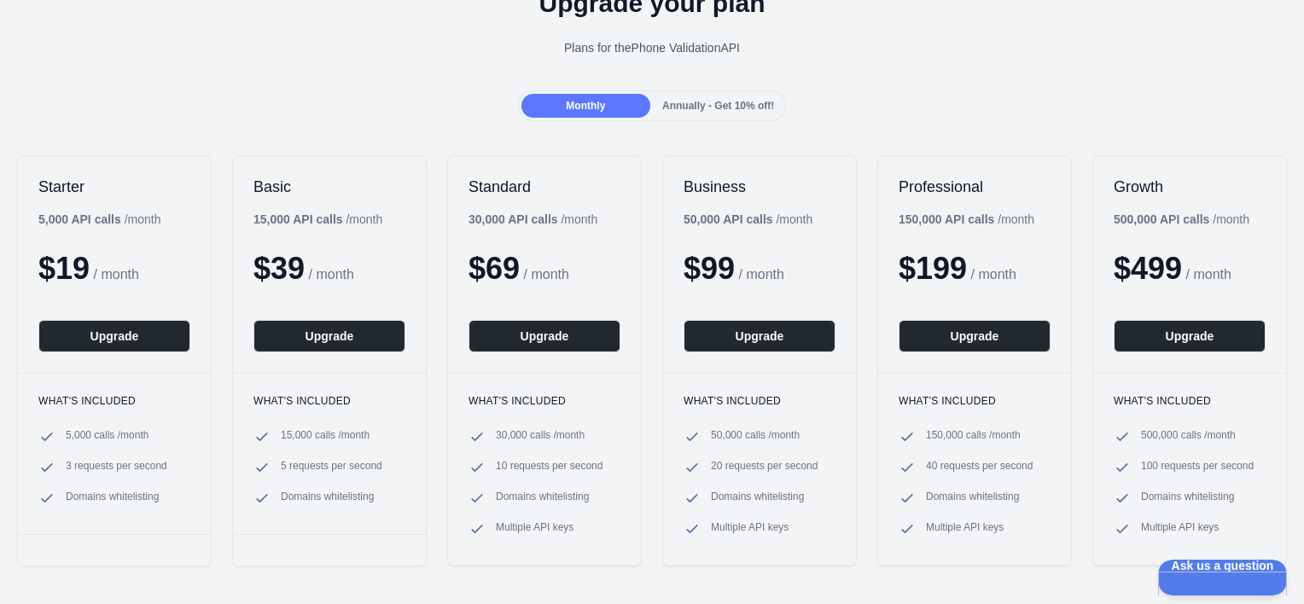
click at [1232, 450] on ul "500,000 calls / month 100 requests per second Domains whitelisting Multiple API…" at bounding box center [1189, 482] width 152 height 109
click at [687, 96] on div "Annually - Get 10% off!" at bounding box center [717, 106] width 129 height 24
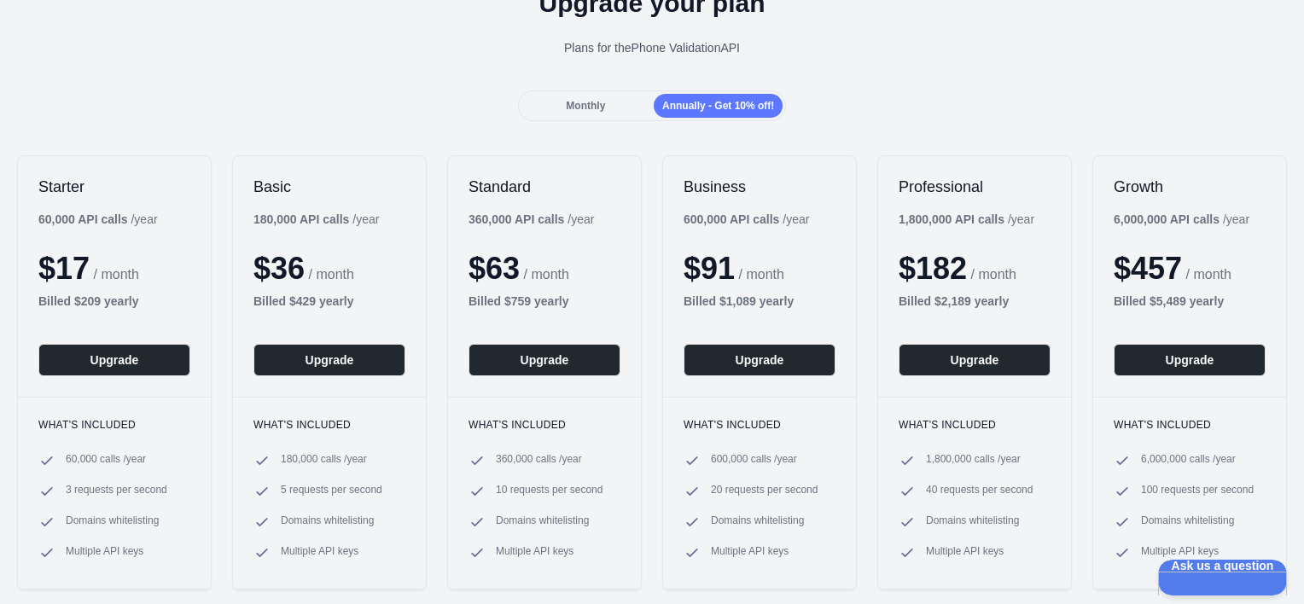
click at [599, 104] on span "Monthly" at bounding box center [585, 106] width 39 height 12
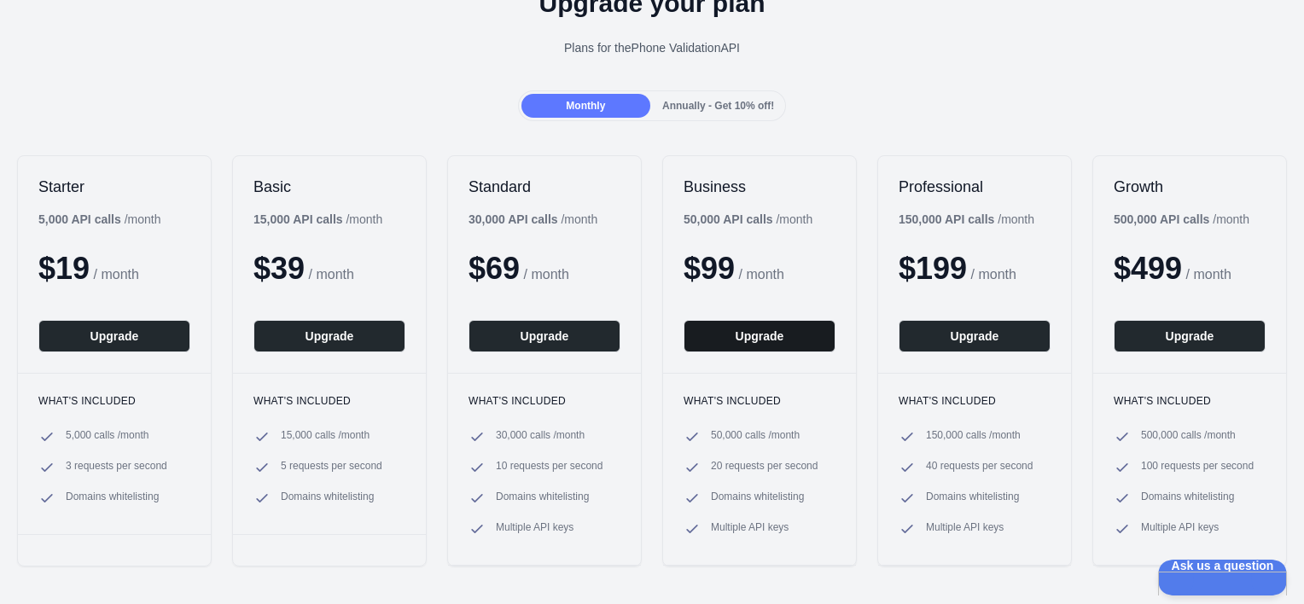
click at [758, 350] on button "Upgrade" at bounding box center [759, 336] width 152 height 32
click at [791, 338] on button "Upgrade" at bounding box center [759, 336] width 152 height 32
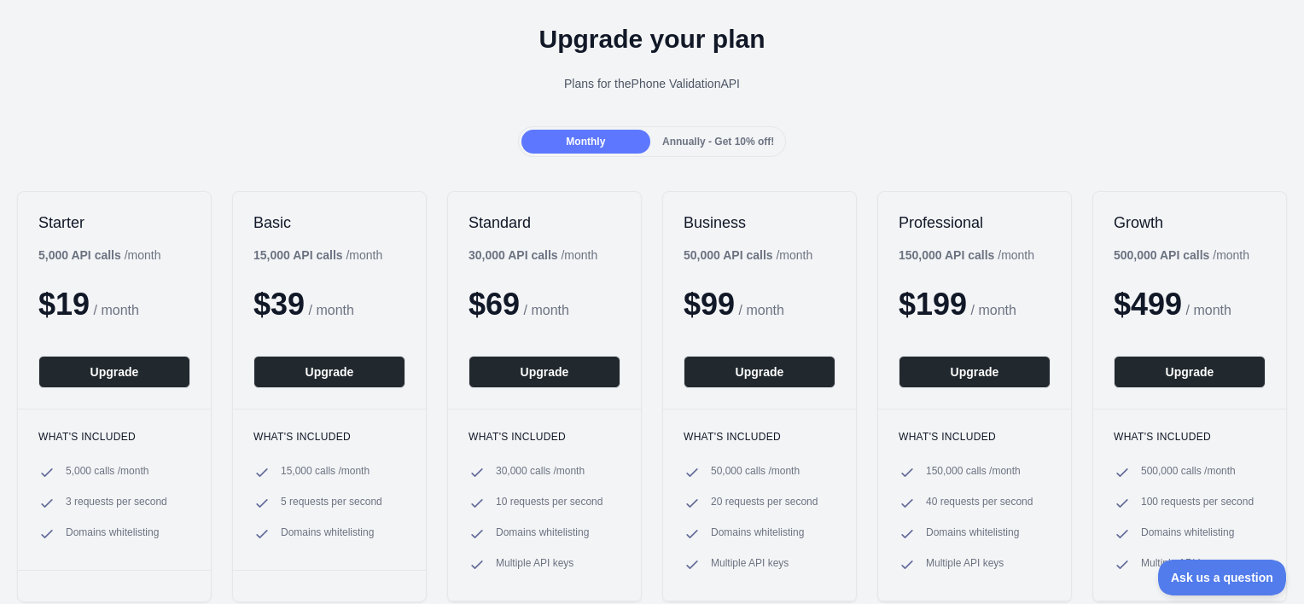
scroll to position [71, 0]
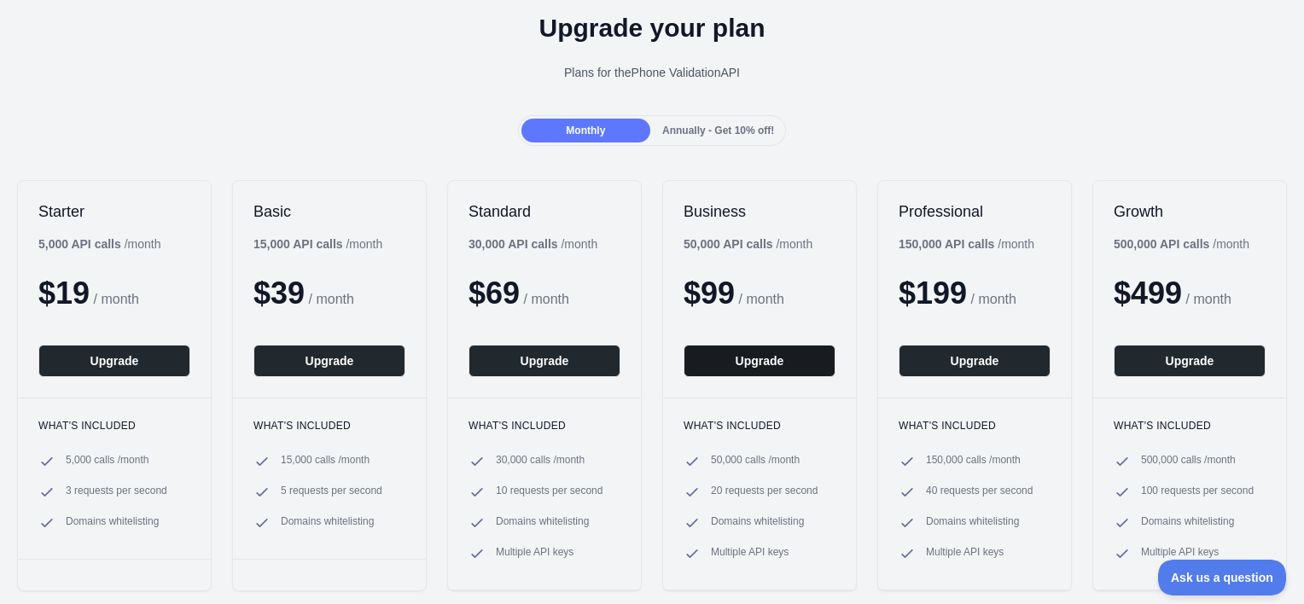
click at [751, 368] on button "Upgrade" at bounding box center [759, 361] width 152 height 32
